Goal: Task Accomplishment & Management: Use online tool/utility

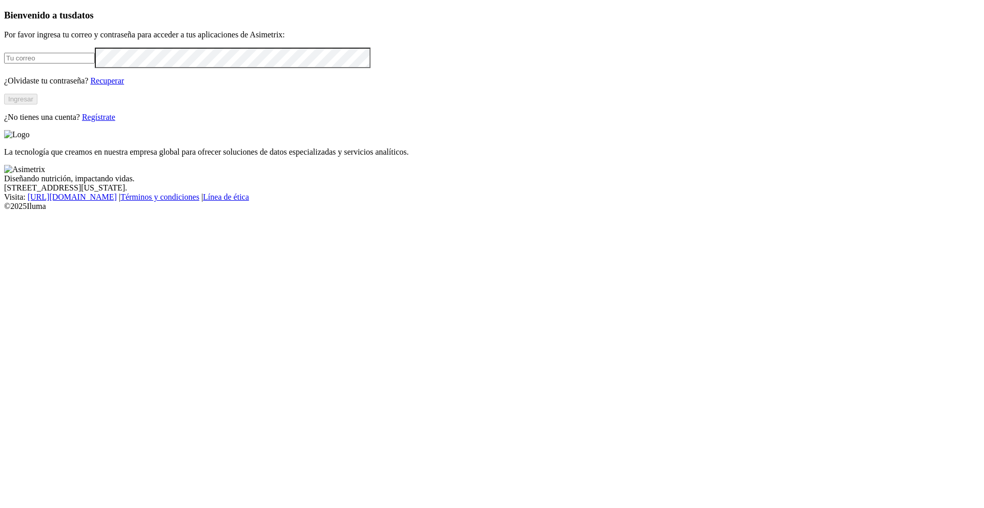
click at [95, 64] on input "email" at bounding box center [49, 58] width 91 height 11
type input "[PERSON_NAME][EMAIL_ADDRESS][PERSON_NAME][DOMAIN_NAME]"
click at [37, 105] on button "Ingresar" at bounding box center [20, 99] width 33 height 11
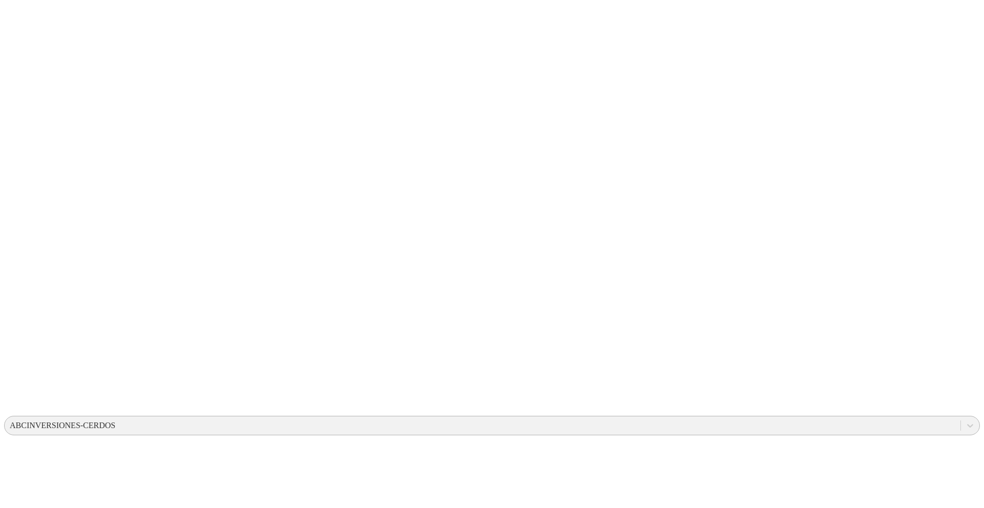
click at [115, 421] on div "ABCINVERSIONES-CERDOS" at bounding box center [63, 425] width 106 height 9
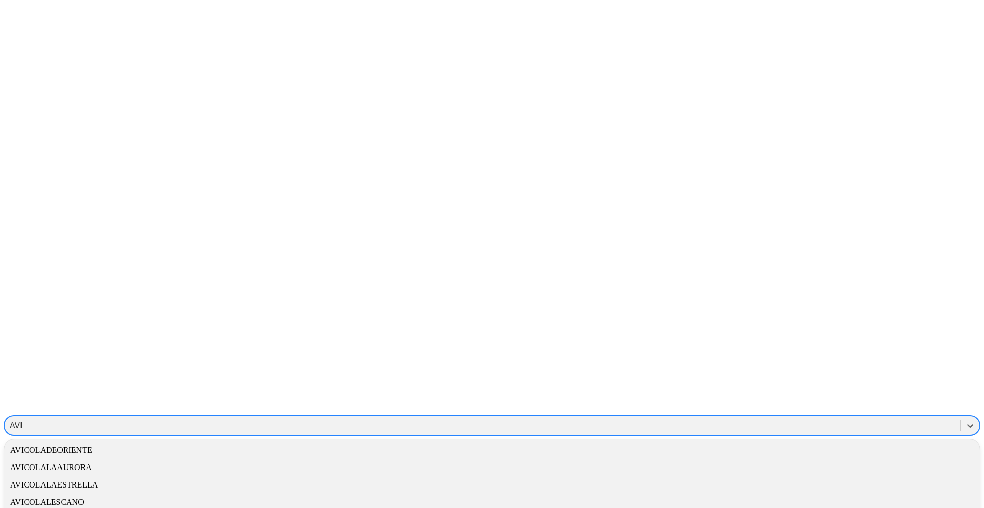
type input "AVIC"
click at [821, 494] on div "AVICOLALESCANO" at bounding box center [491, 502] width 975 height 17
